Goal: Task Accomplishment & Management: Use online tool/utility

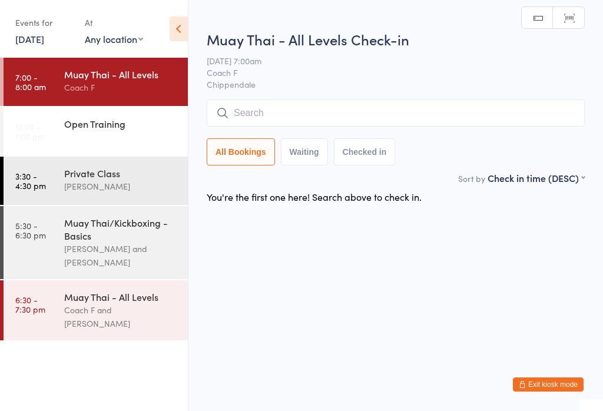
click at [386, 126] on input "search" at bounding box center [396, 112] width 378 height 27
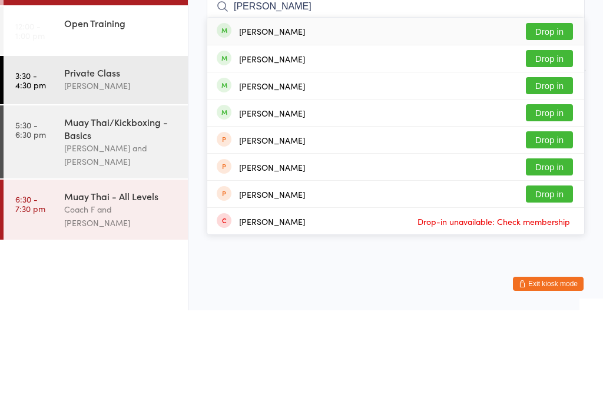
type input "[PERSON_NAME]"
click at [550, 178] on button "Drop in" at bounding box center [549, 186] width 47 height 17
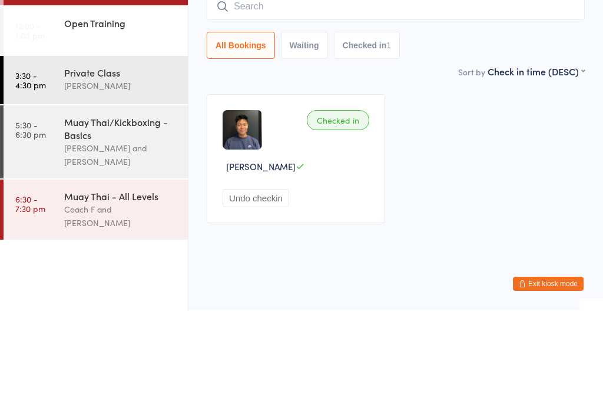
scroll to position [1, 0]
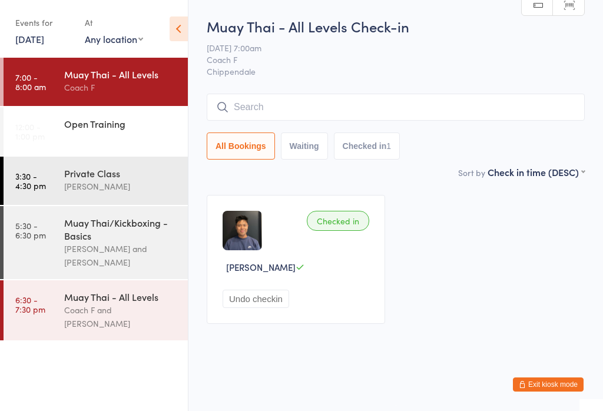
click at [78, 253] on div "[PERSON_NAME] and [PERSON_NAME]" at bounding box center [121, 255] width 114 height 27
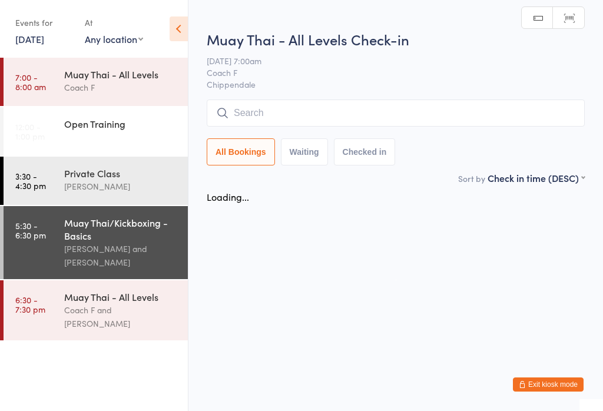
click at [260, 105] on input "search" at bounding box center [396, 112] width 378 height 27
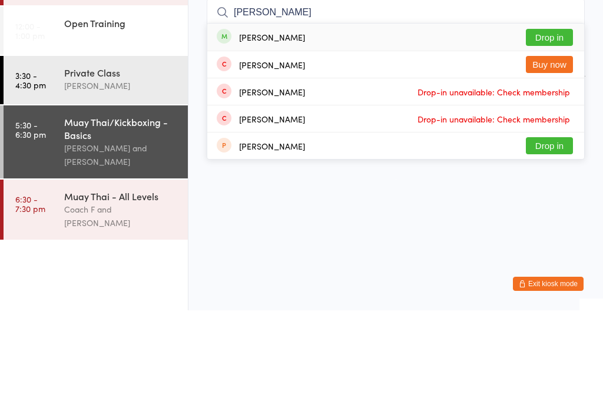
type input "[PERSON_NAME]"
click at [546, 129] on button "Drop in" at bounding box center [549, 137] width 47 height 17
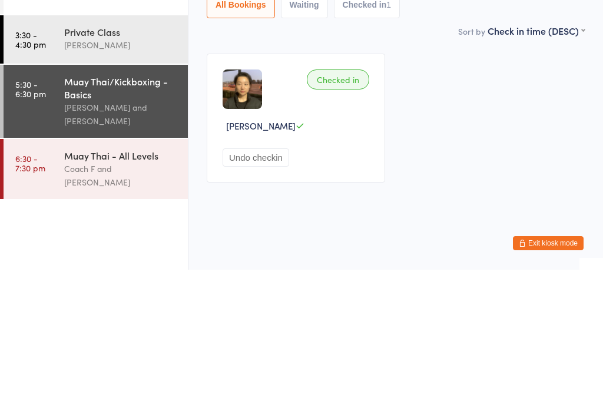
click at [136, 242] on div "[PERSON_NAME] and [PERSON_NAME]" at bounding box center [121, 255] width 114 height 27
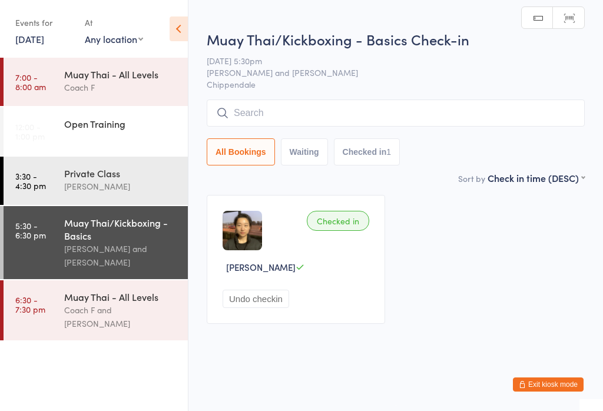
click at [399, 112] on input "search" at bounding box center [396, 112] width 378 height 27
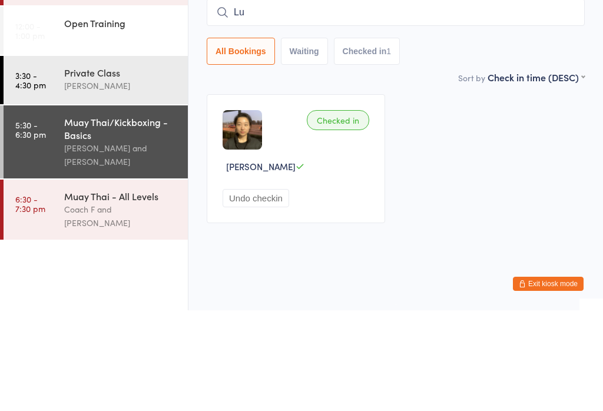
type input "Lui"
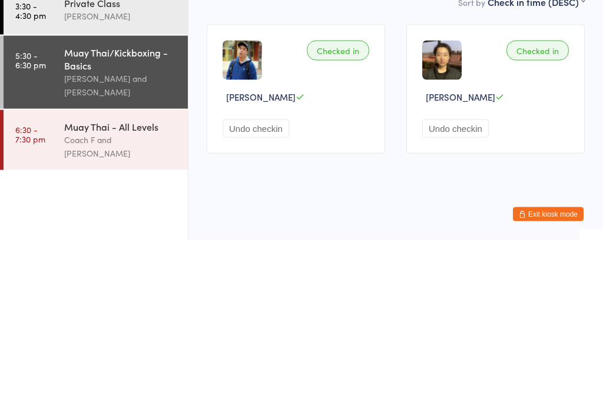
click at [156, 290] on div "Muay Thai - All Levels" at bounding box center [121, 296] width 114 height 13
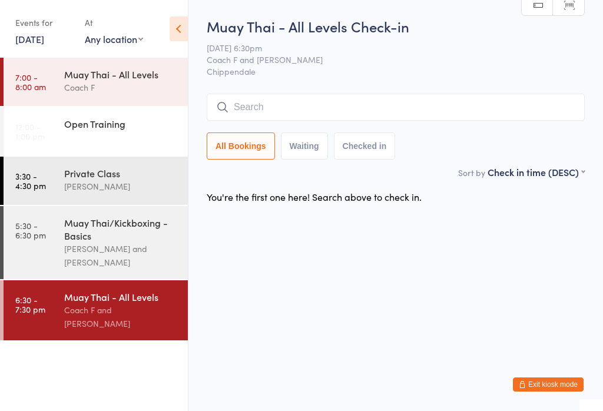
click at [333, 114] on input "search" at bounding box center [396, 107] width 378 height 27
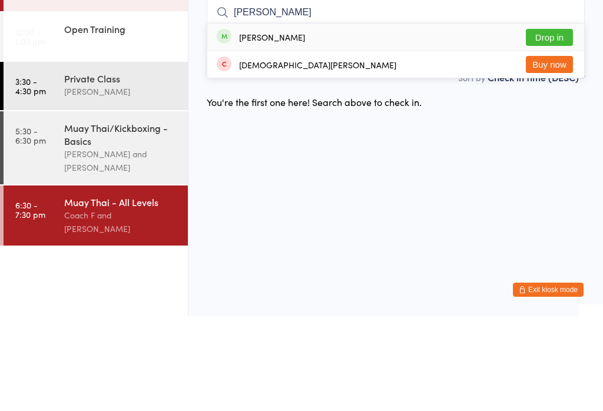
type input "[PERSON_NAME]"
click at [549, 124] on button "Drop in" at bounding box center [549, 132] width 47 height 17
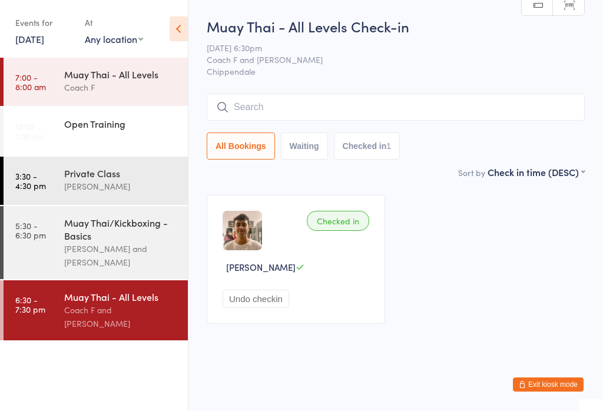
click at [177, 33] on icon at bounding box center [179, 28] width 18 height 25
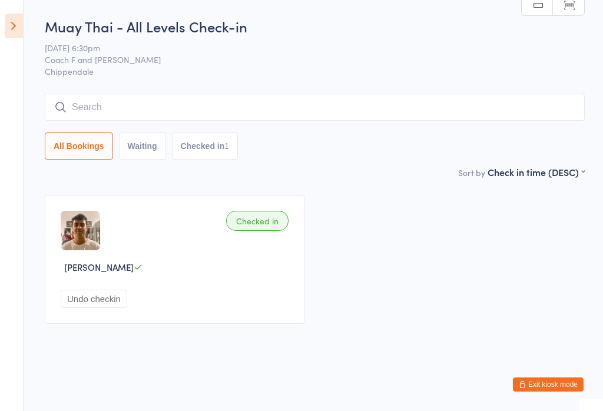
click at [165, 282] on div "Checked in [PERSON_NAME] Undo checkin" at bounding box center [175, 259] width 260 height 129
click at [206, 105] on input "search" at bounding box center [315, 107] width 540 height 27
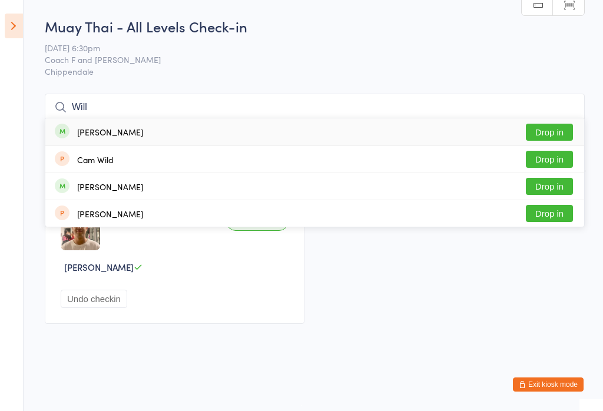
type input "Will"
click at [548, 127] on button "Drop in" at bounding box center [549, 132] width 47 height 17
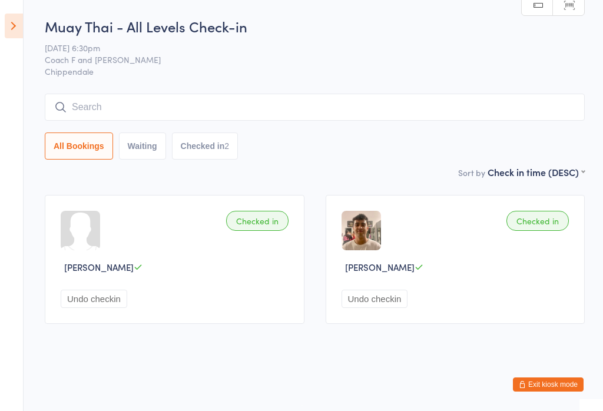
click at [375, 114] on input "search" at bounding box center [315, 107] width 540 height 27
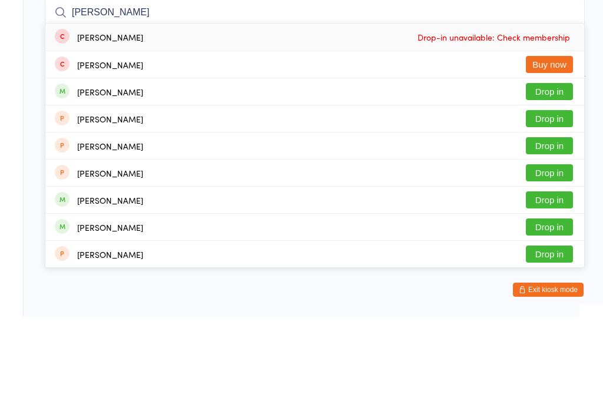
type input "[PERSON_NAME]"
click at [560, 178] on button "Drop in" at bounding box center [549, 186] width 47 height 17
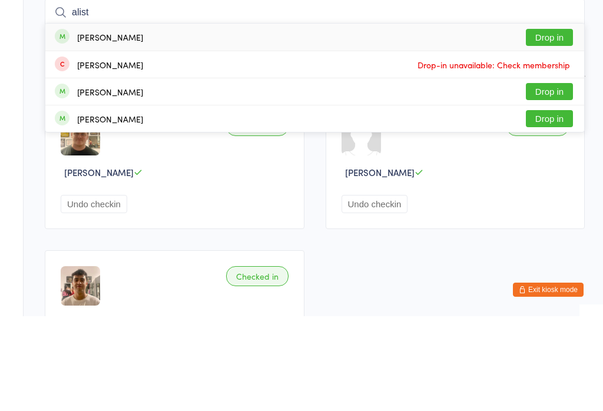
type input "alist"
click at [549, 118] on div "[PERSON_NAME] Drop in" at bounding box center [314, 131] width 539 height 27
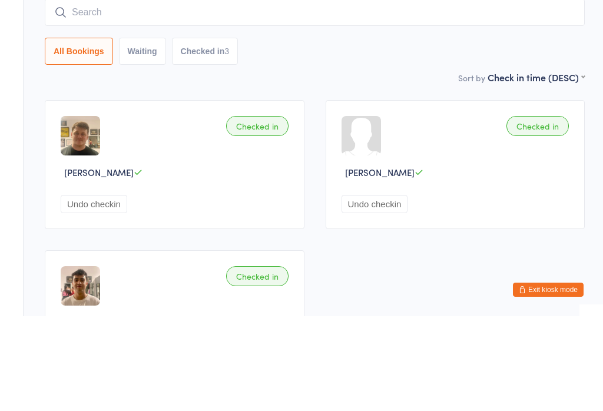
scroll to position [95, 0]
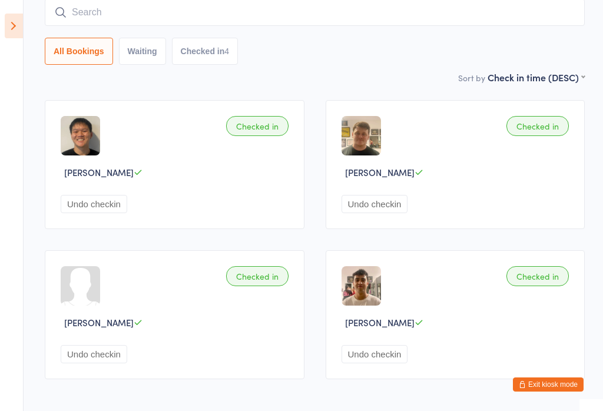
click at [440, 11] on input "search" at bounding box center [315, 12] width 540 height 27
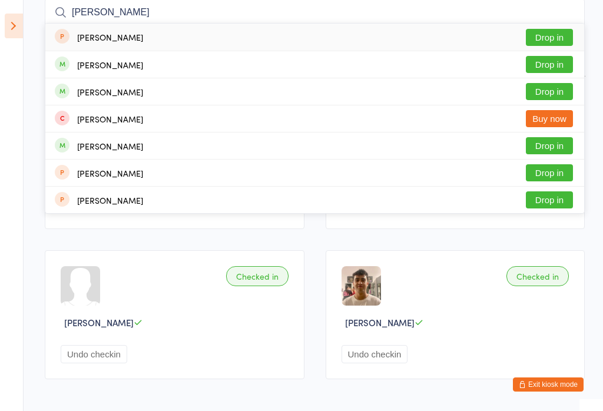
type input "[PERSON_NAME]"
click at [559, 69] on button "Drop in" at bounding box center [549, 64] width 47 height 17
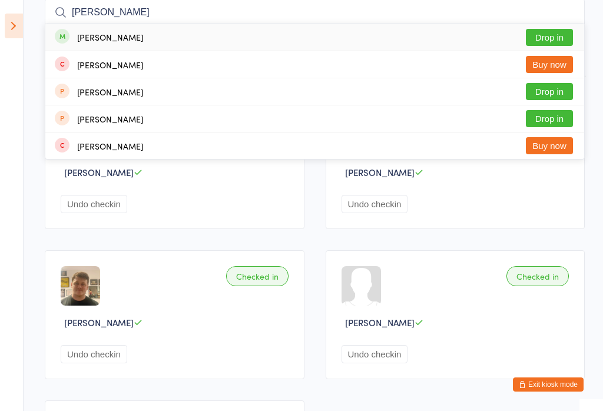
type input "[PERSON_NAME]"
click at [559, 31] on button "Drop in" at bounding box center [549, 37] width 47 height 17
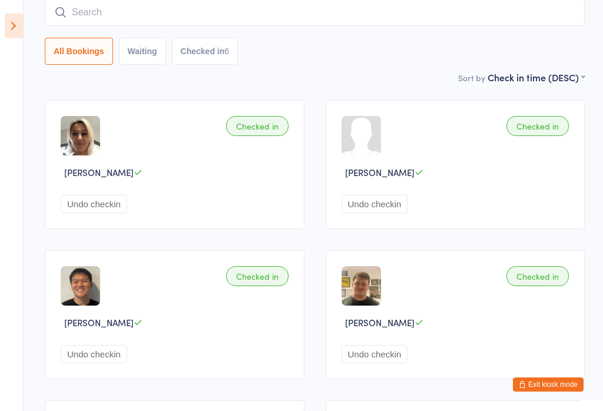
click at [138, 22] on input "search" at bounding box center [315, 12] width 540 height 27
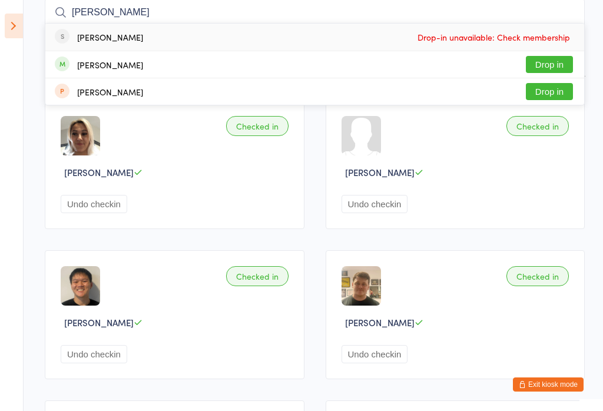
click at [19, 70] on aside "Events for [DATE] [DATE] [DATE] Sun Mon Tue Wed Thu Fri Sat 40 28 29 30 01 02 0…" at bounding box center [12, 205] width 24 height 411
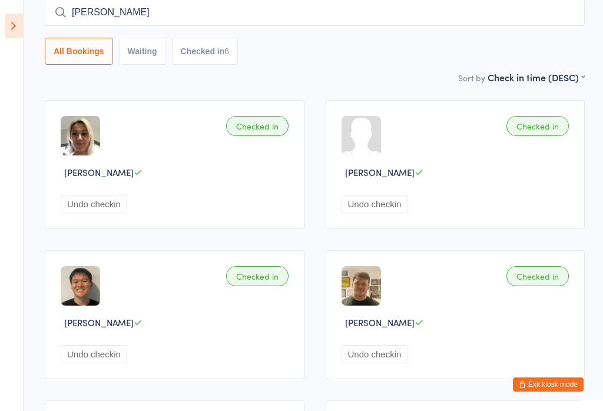
click at [10, 17] on icon at bounding box center [14, 26] width 18 height 25
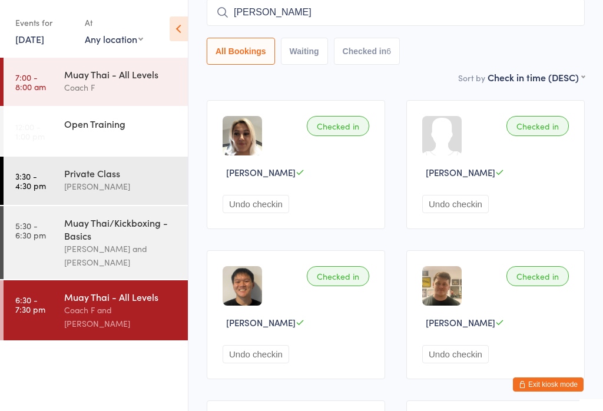
click at [281, 12] on input "[PERSON_NAME]" at bounding box center [396, 12] width 378 height 27
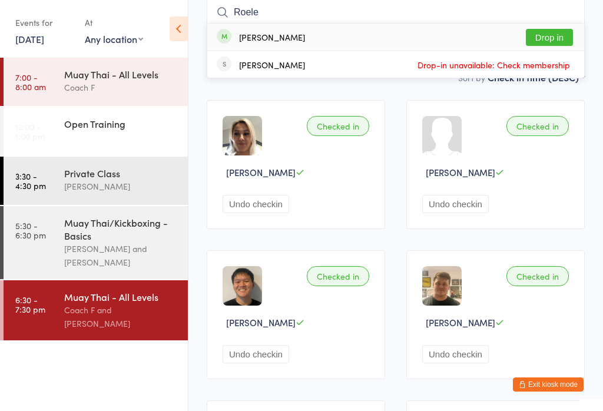
type input "Roele"
click at [541, 29] on button "Drop in" at bounding box center [549, 37] width 47 height 17
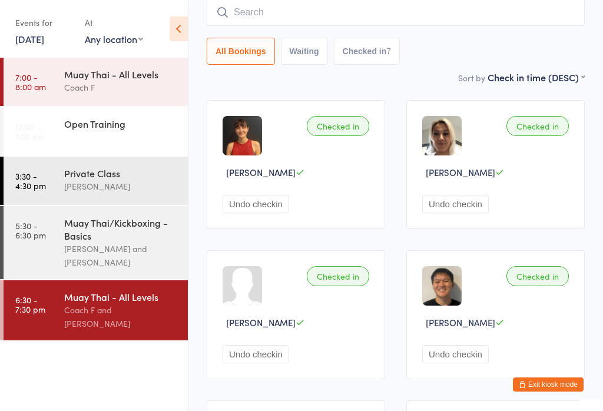
click at [424, 20] on input "search" at bounding box center [396, 12] width 378 height 27
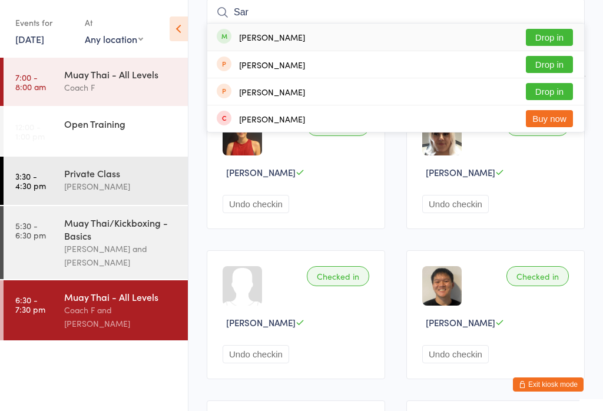
type input "Sar"
click at [564, 36] on button "Drop in" at bounding box center [549, 37] width 47 height 17
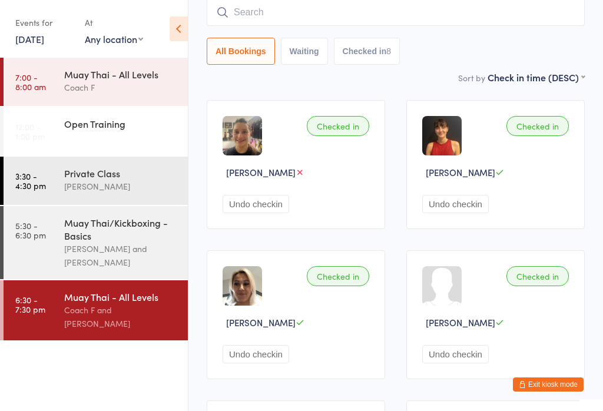
click at [388, 19] on input "search" at bounding box center [396, 12] width 378 height 27
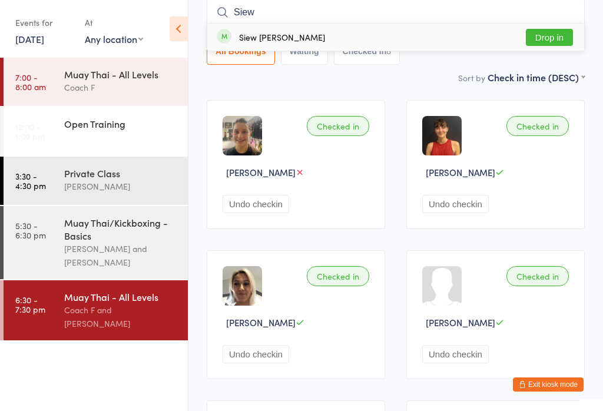
type input "Siew"
click at [351, 45] on div "Siew [PERSON_NAME] Drop in" at bounding box center [395, 37] width 377 height 27
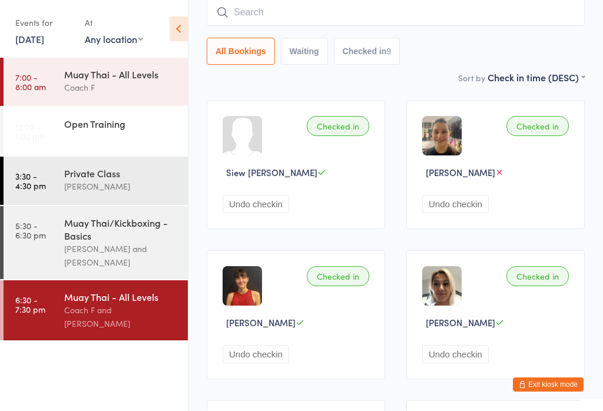
type input ","
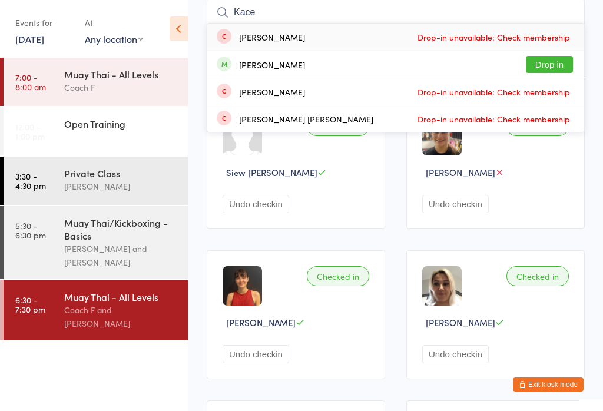
type input "Kace"
click at [557, 62] on button "Drop in" at bounding box center [549, 64] width 47 height 17
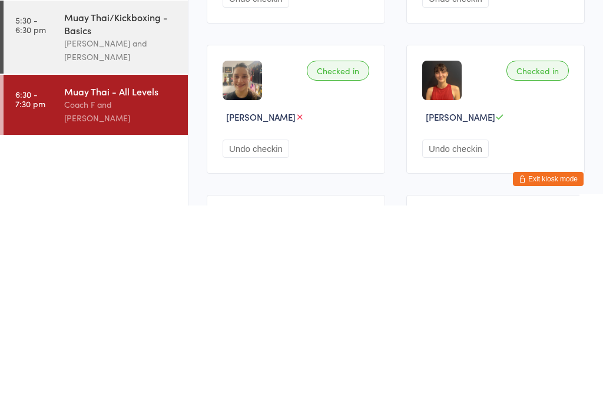
click at [112, 303] on div "Coach F and [PERSON_NAME]" at bounding box center [121, 316] width 114 height 27
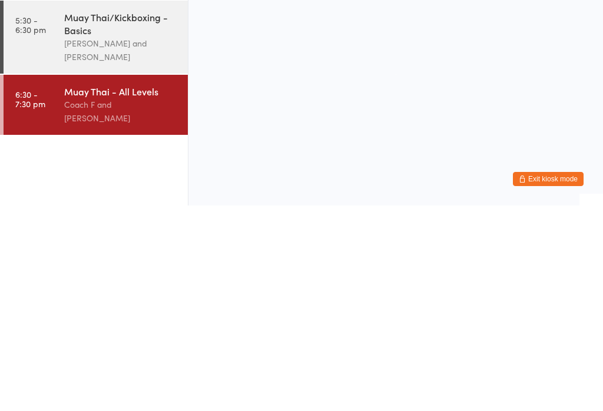
scroll to position [0, 0]
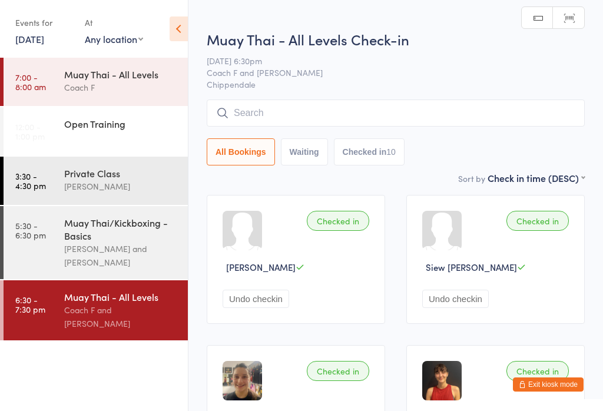
click at [391, 108] on input "search" at bounding box center [396, 112] width 378 height 27
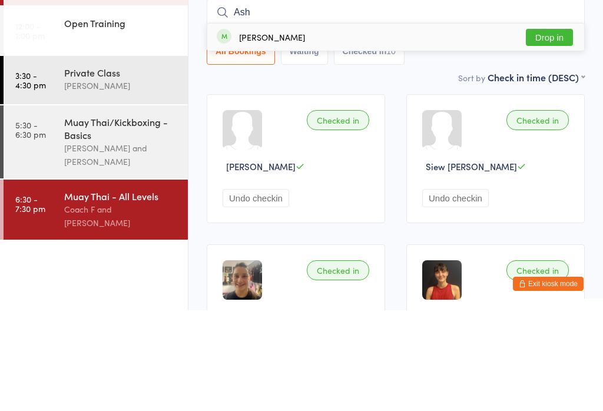
type input "Ash"
click at [550, 129] on button "Drop in" at bounding box center [549, 137] width 47 height 17
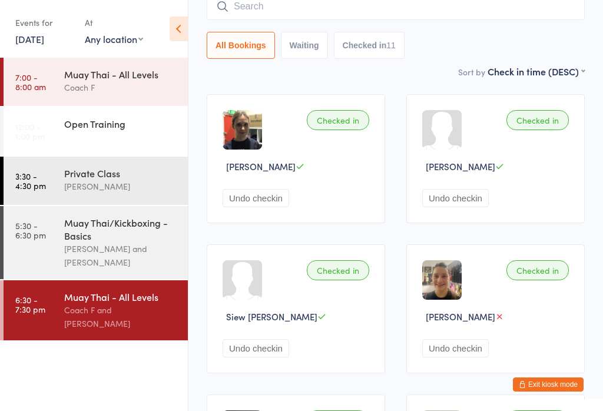
click at [280, 2] on input "search" at bounding box center [396, 6] width 378 height 27
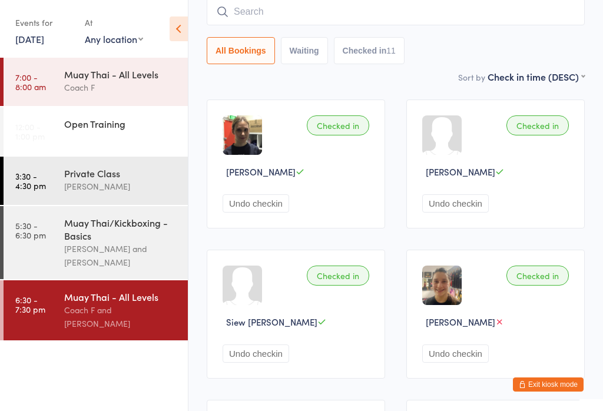
scroll to position [95, 0]
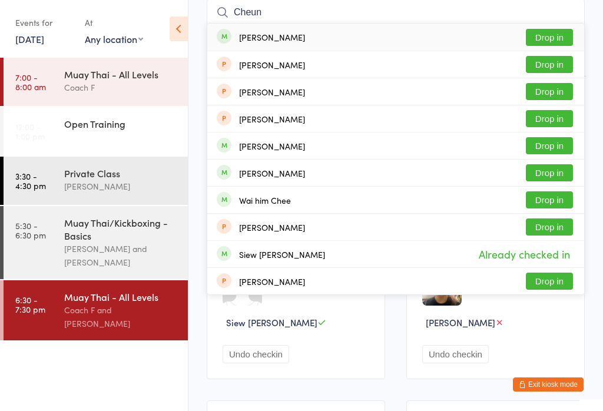
type input "Cheun"
click at [544, 42] on button "Drop in" at bounding box center [549, 37] width 47 height 17
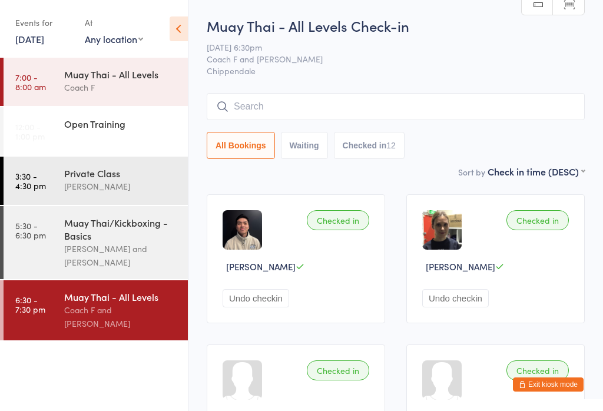
scroll to position [0, 0]
